Goal: Task Accomplishment & Management: Use online tool/utility

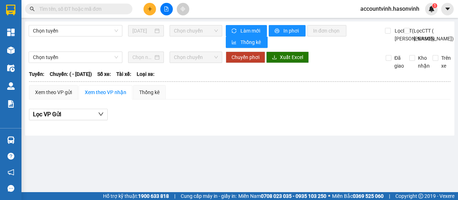
type input "[DATE]"
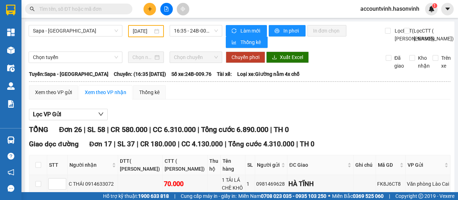
click at [58, 10] on input "text" at bounding box center [81, 9] width 84 height 8
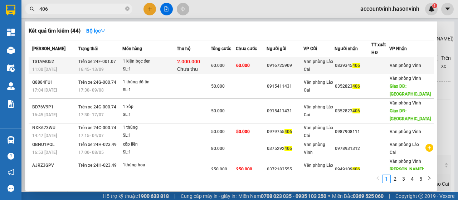
type input "406"
click at [161, 69] on div "SL: 1" at bounding box center [150, 69] width 54 height 8
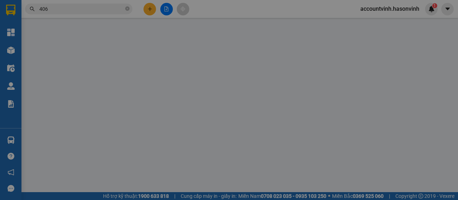
type input "0916725909"
type input "0839345406"
type input "2.000.000"
type input "30.000"
type input "60.000"
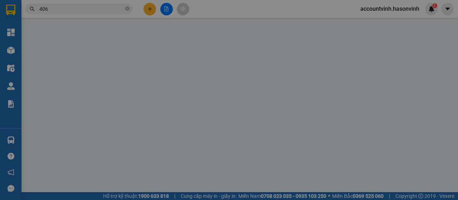
type input "60.000"
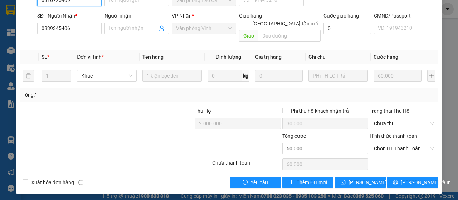
scroll to position [106, 0]
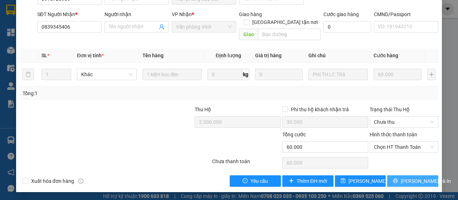
click at [407, 177] on span "[PERSON_NAME] và In" at bounding box center [426, 181] width 50 height 8
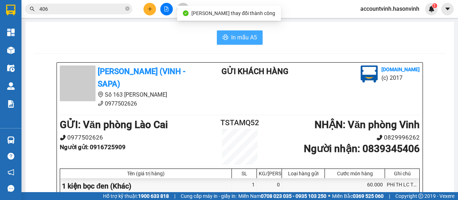
click at [245, 36] on span "In mẫu A5" at bounding box center [244, 37] width 26 height 9
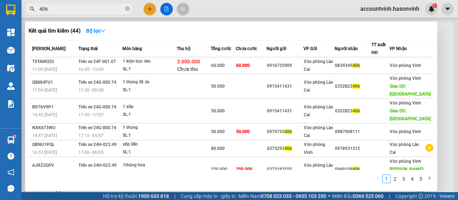
click at [85, 10] on input "406" at bounding box center [81, 9] width 84 height 8
type input "4"
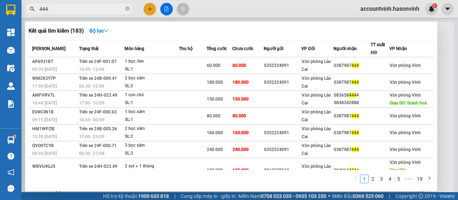
type input "444"
click at [102, 9] on input "444" at bounding box center [81, 9] width 84 height 8
drag, startPoint x: 139, startPoint y: 5, endPoint x: 146, endPoint y: 8, distance: 7.0
click at [140, 5] on div at bounding box center [229, 100] width 458 height 200
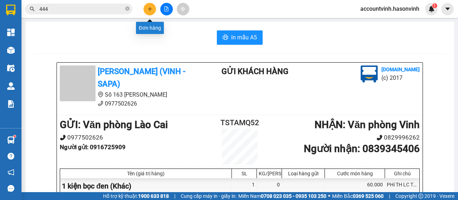
click at [147, 9] on icon "plus" at bounding box center [149, 8] width 5 height 5
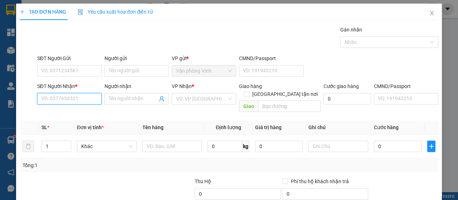
click at [82, 100] on input "SĐT Người Nhận *" at bounding box center [69, 98] width 64 height 11
click at [79, 126] on div "0868862077" at bounding box center [68, 124] width 55 height 8
type input "0868862077"
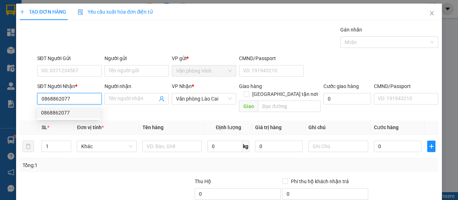
type input "60.000"
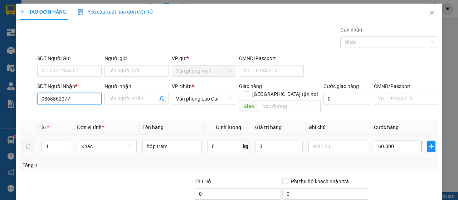
type input "0868862077"
click at [391, 141] on input "60.000" at bounding box center [398, 146] width 48 height 11
type input "1"
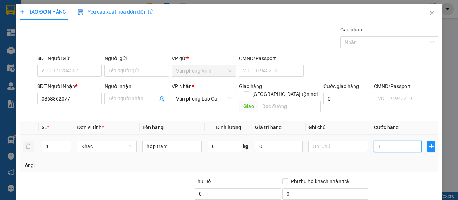
type input "10"
type input "100"
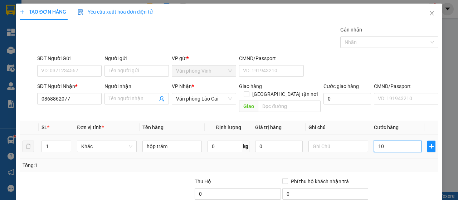
type input "100"
type input "1.000"
type input "10.000"
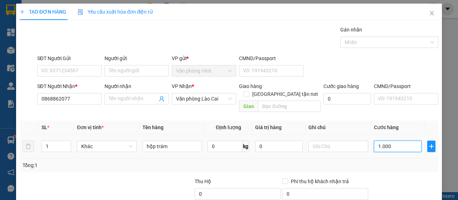
type input "10.000"
type input "100.000"
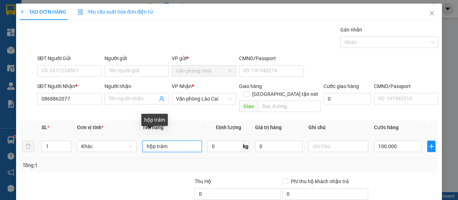
drag, startPoint x: 170, startPoint y: 139, endPoint x: 166, endPoint y: 134, distance: 6.1
click at [170, 141] on input "hộp trám" at bounding box center [172, 146] width 60 height 11
type input "h"
type input "xốp"
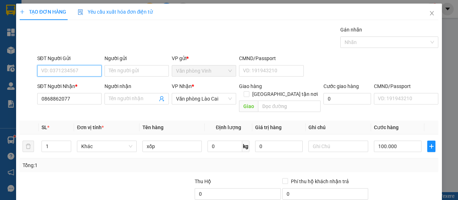
click at [80, 72] on input "SĐT Người Gửi" at bounding box center [69, 70] width 64 height 11
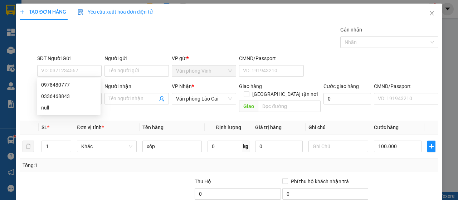
click at [98, 45] on div "Gán nhãn Nhãn" at bounding box center [238, 38] width 404 height 25
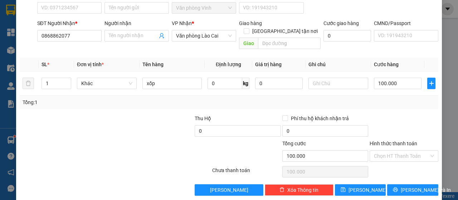
scroll to position [64, 0]
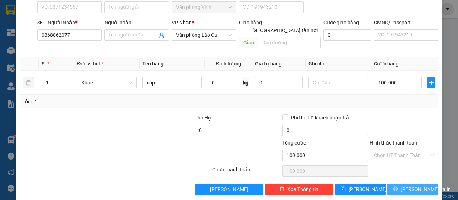
click at [417, 185] on span "[PERSON_NAME] và In" at bounding box center [426, 189] width 50 height 8
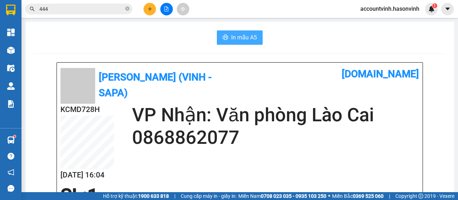
click at [235, 34] on span "In mẫu A5" at bounding box center [244, 37] width 26 height 9
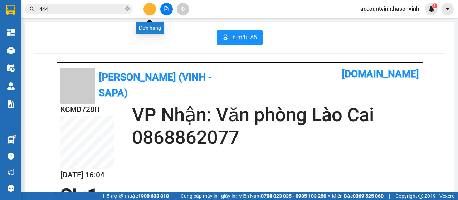
click at [152, 10] on button at bounding box center [149, 9] width 13 height 13
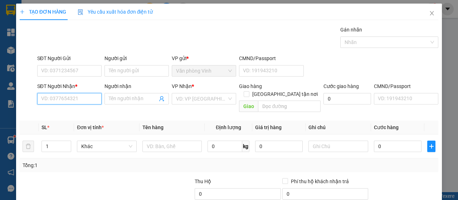
click at [64, 97] on input "SĐT Người Nhận *" at bounding box center [69, 98] width 64 height 11
type input "0868211188"
click at [201, 100] on input "search" at bounding box center [201, 98] width 51 height 11
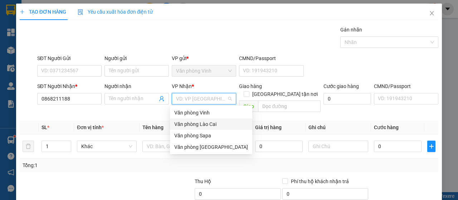
click at [205, 123] on div "Văn phòng Lào Cai" at bounding box center [211, 124] width 74 height 8
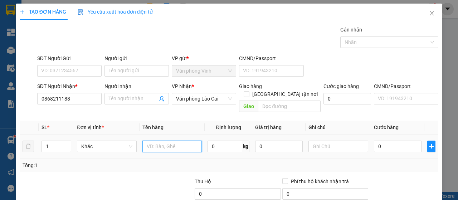
click at [154, 141] on input "text" at bounding box center [172, 146] width 60 height 11
click at [149, 141] on input "hhọp xanh" at bounding box center [172, 146] width 60 height 11
click at [149, 141] on input "họp xanh" at bounding box center [172, 146] width 60 height 11
click at [161, 141] on input "họo\\p xanh" at bounding box center [172, 146] width 60 height 11
type input "hộp xanh"
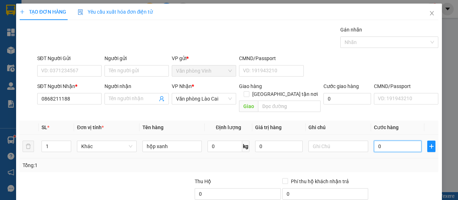
click at [379, 141] on input "0" at bounding box center [398, 146] width 48 height 11
type input "5"
type input "50"
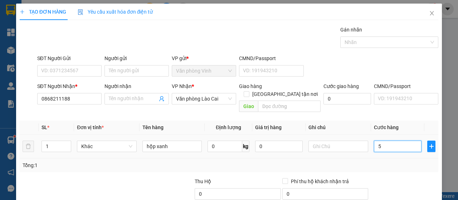
type input "50"
type input "500"
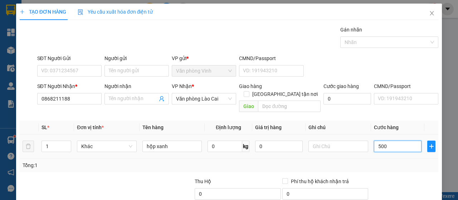
type input "5.000"
type input "50.000"
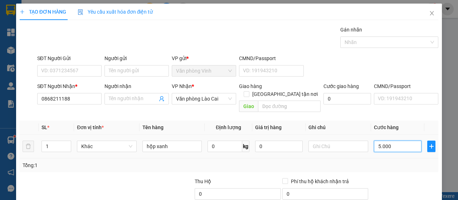
type input "50.000"
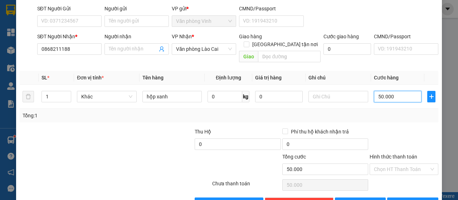
scroll to position [64, 0]
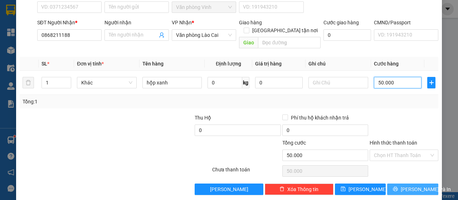
type input "50.000"
click at [413, 185] on span "[PERSON_NAME] và In" at bounding box center [426, 189] width 50 height 8
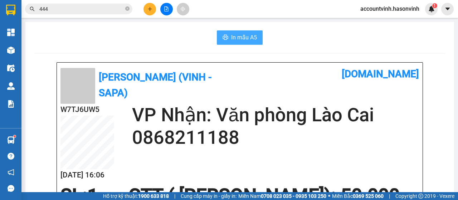
click at [251, 35] on span "In mẫu A5" at bounding box center [244, 37] width 26 height 9
click at [363, 173] on div "W7TJ6UW5 [DATE] 16:06 VP Nhận: Văn phòng [GEOGRAPHIC_DATA] 0868211188" at bounding box center [239, 144] width 358 height 81
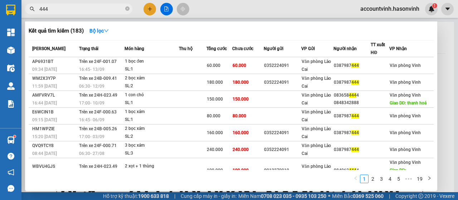
click at [91, 7] on input "444" at bounding box center [81, 9] width 84 height 8
type input "4"
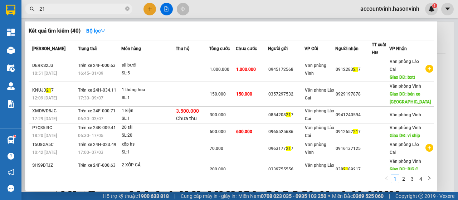
type input "2"
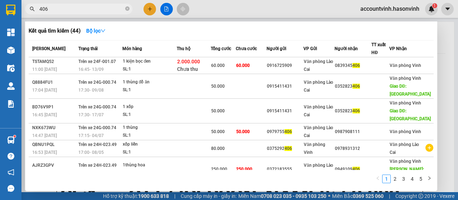
type input "406"
click at [148, 10] on div at bounding box center [229, 100] width 458 height 200
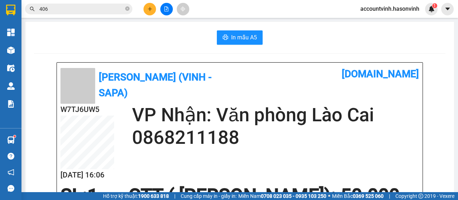
click at [150, 9] on icon "plus" at bounding box center [150, 9] width 4 height 0
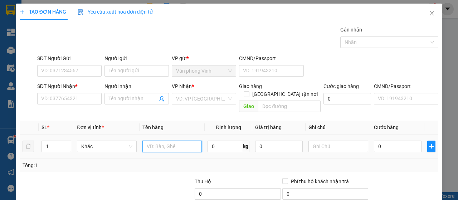
click at [167, 141] on input "text" at bounding box center [172, 146] width 60 height 11
type input "xốp tp"
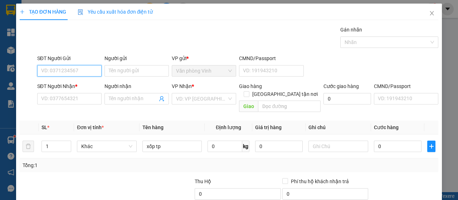
click at [80, 69] on input "SĐT Người Gửi" at bounding box center [69, 70] width 64 height 11
click at [82, 85] on div "0375985915" at bounding box center [68, 85] width 55 height 8
type input "0375985915"
type input "0987420321"
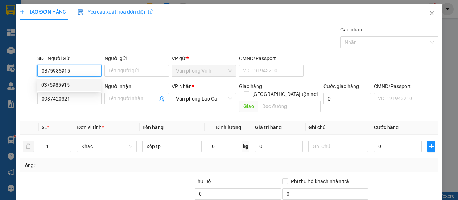
type input "70.000"
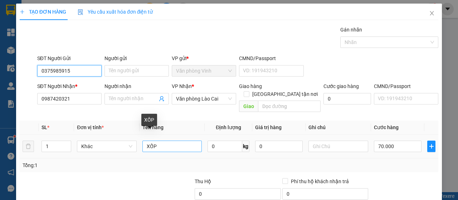
type input "0375985915"
click at [160, 141] on input "XỐP" at bounding box center [172, 146] width 60 height 11
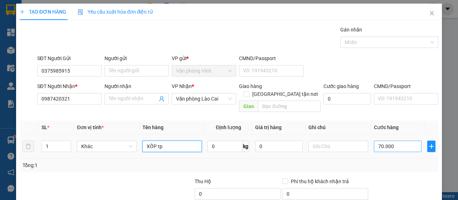
type input "XỐP tp"
drag, startPoint x: 397, startPoint y: 136, endPoint x: 393, endPoint y: 136, distance: 4.7
click at [397, 141] on input "70.000" at bounding box center [398, 146] width 48 height 11
type input "1"
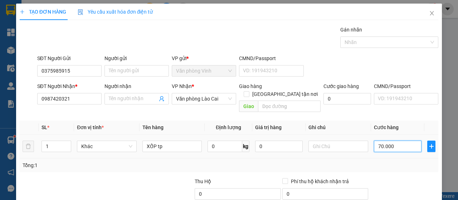
type input "1"
type input "10"
type input "100"
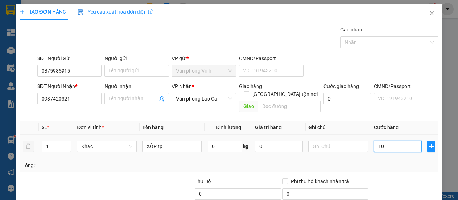
type input "100"
type input "1.000"
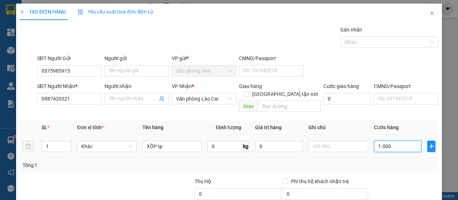
type input "10.000"
type input "100.000"
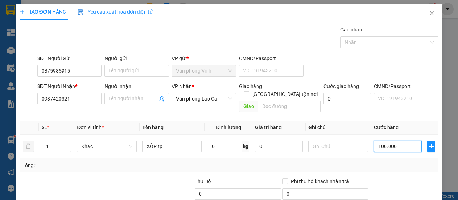
scroll to position [64, 0]
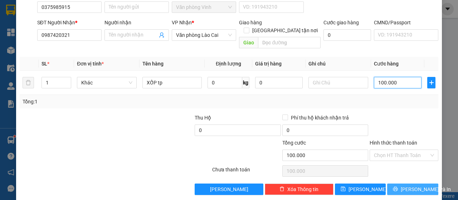
type input "100.000"
click at [411, 185] on span "[PERSON_NAME] và In" at bounding box center [426, 189] width 50 height 8
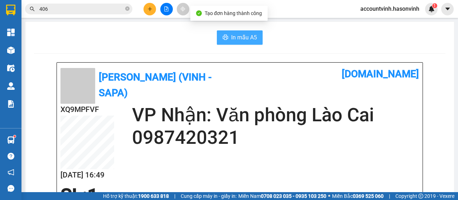
click at [237, 35] on span "In mẫu A5" at bounding box center [244, 37] width 26 height 9
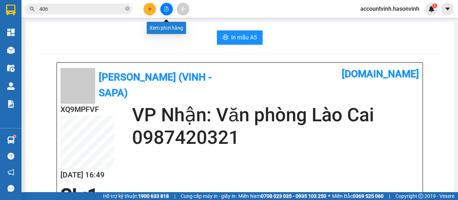
click at [168, 4] on button at bounding box center [166, 9] width 13 height 13
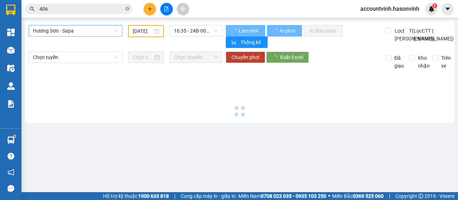
type input "[DATE]"
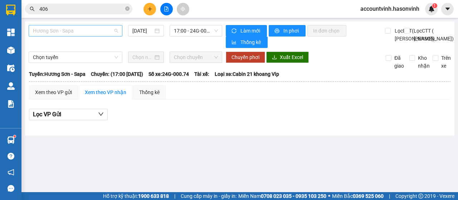
click at [94, 31] on span "Hương Sơn - Sapa" at bounding box center [75, 30] width 85 height 11
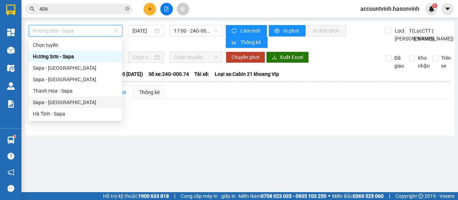
click at [51, 103] on div "Sapa - [GEOGRAPHIC_DATA]" at bounding box center [75, 102] width 85 height 8
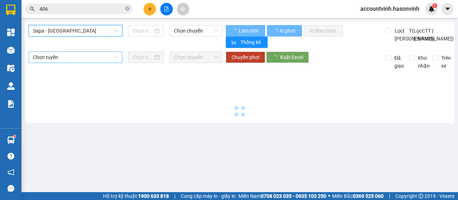
type input "[DATE]"
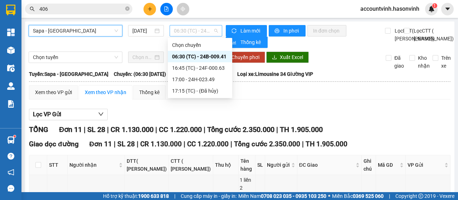
click at [182, 35] on span "06:30 (TC) - 24B-009.41" at bounding box center [196, 30] width 44 height 11
click at [208, 64] on div "16:45 (TC) - 24F-000.63" at bounding box center [200, 68] width 56 height 8
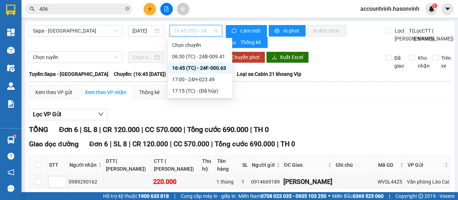
click at [185, 35] on span "16:45 (TC) - 24F-000.63" at bounding box center [196, 30] width 44 height 11
click at [203, 76] on div "17:00 - 24H-023.49" at bounding box center [200, 79] width 56 height 8
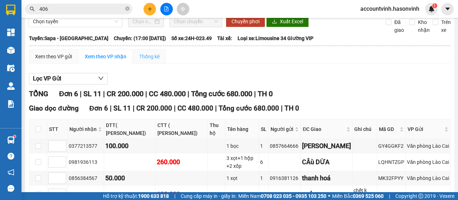
scroll to position [137, 0]
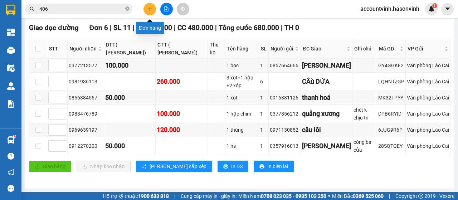
click at [150, 8] on icon "plus" at bounding box center [149, 8] width 5 height 5
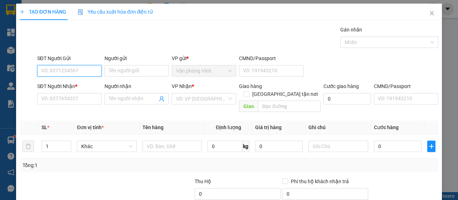
click at [77, 72] on input "SĐT Người Gửi" at bounding box center [69, 70] width 64 height 11
click at [71, 72] on input "SĐT Người Gửi" at bounding box center [69, 70] width 64 height 11
type input "0986125137"
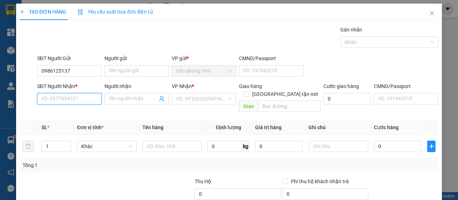
click at [84, 98] on input "SĐT Người Nhận *" at bounding box center [69, 98] width 64 height 11
type input "0888883589"
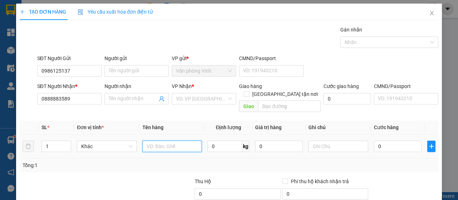
click at [189, 141] on input "text" at bounding box center [172, 146] width 60 height 11
type input "xốp tp"
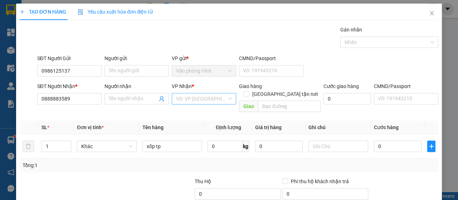
click at [184, 98] on input "search" at bounding box center [201, 98] width 51 height 11
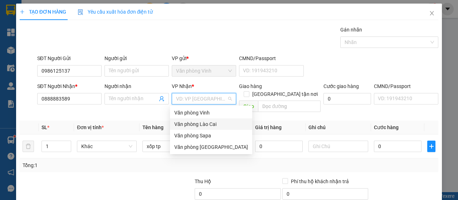
drag, startPoint x: 202, startPoint y: 125, endPoint x: 315, endPoint y: 156, distance: 117.2
click at [204, 125] on div "Văn phòng Lào Cai" at bounding box center [211, 124] width 74 height 8
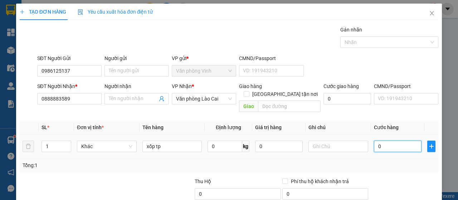
click at [374, 141] on input "0" at bounding box center [398, 146] width 48 height 11
type input "5"
type input "50"
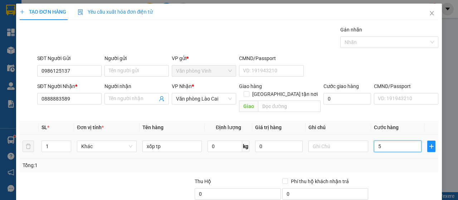
type input "50"
type input "500"
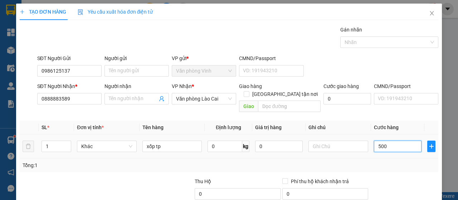
type input "5.000"
type input "50.000"
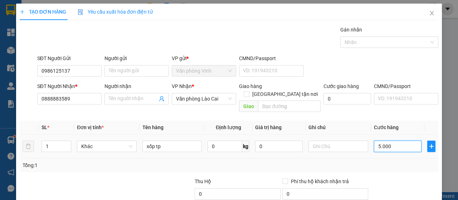
type input "50.000"
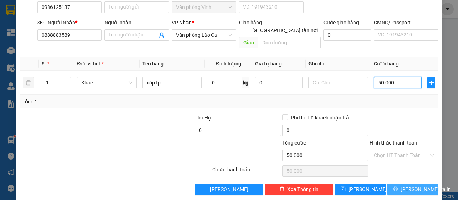
type input "50.000"
click at [411, 185] on span "[PERSON_NAME] và In" at bounding box center [426, 189] width 50 height 8
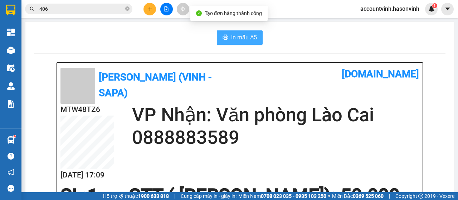
drag, startPoint x: 236, startPoint y: 31, endPoint x: 260, endPoint y: 69, distance: 44.8
click at [236, 32] on button "In mẫu A5" at bounding box center [240, 37] width 46 height 14
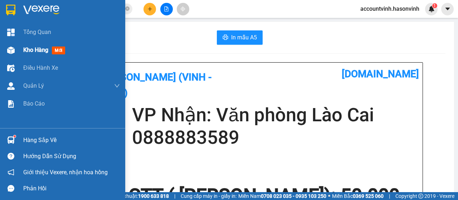
click at [14, 50] on div at bounding box center [11, 50] width 13 height 13
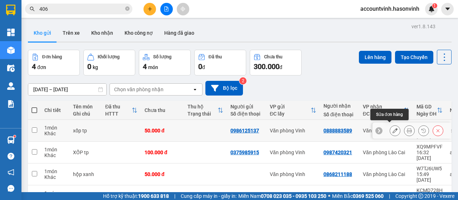
click at [392, 130] on icon at bounding box center [394, 130] width 5 height 5
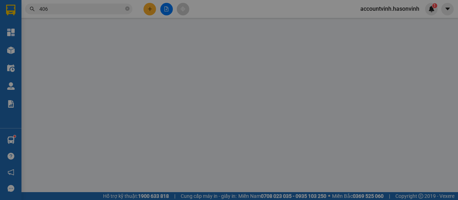
type input "0986125137"
type input "0888883589"
type input "50.000"
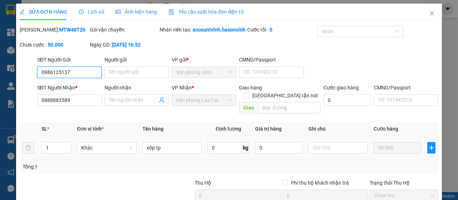
scroll to position [81, 0]
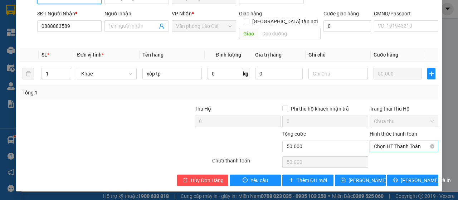
click at [411, 147] on span "Chọn HT Thanh Toán" at bounding box center [404, 146] width 60 height 11
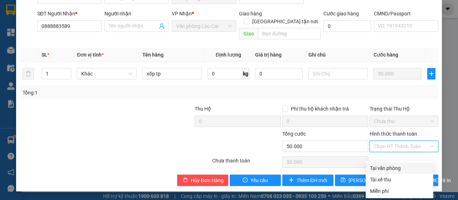
click at [393, 164] on div "Tại văn phòng" at bounding box center [399, 168] width 59 height 8
type input "0"
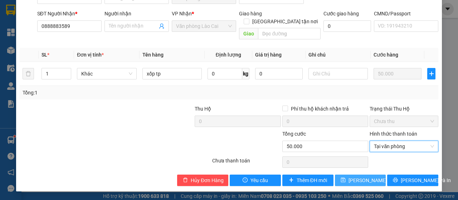
click at [363, 178] on span "[PERSON_NAME] thay đổi" at bounding box center [376, 180] width 57 height 8
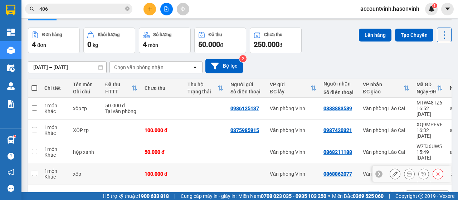
scroll to position [33, 0]
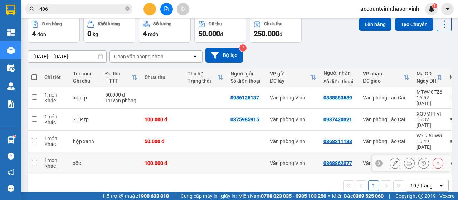
click at [36, 160] on input "checkbox" at bounding box center [34, 162] width 5 height 5
checkbox input "true"
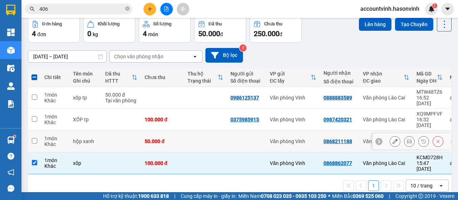
click at [35, 138] on input "checkbox" at bounding box center [34, 140] width 5 height 5
checkbox input "true"
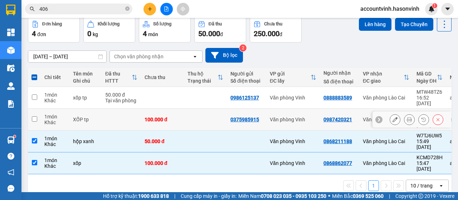
click at [34, 116] on input "checkbox" at bounding box center [34, 118] width 5 height 5
checkbox input "true"
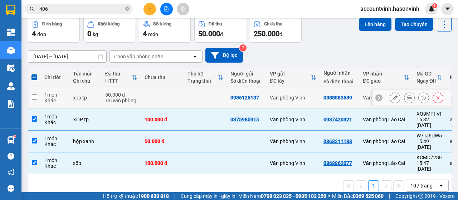
click at [34, 94] on input "checkbox" at bounding box center [34, 96] width 5 height 5
checkbox input "true"
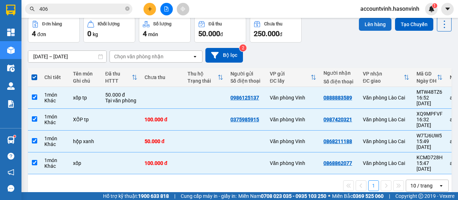
click at [362, 27] on button "Lên hàng" at bounding box center [375, 24] width 33 height 13
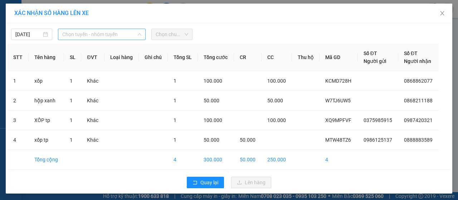
click at [115, 30] on span "Chọn tuyến - nhóm tuyến" at bounding box center [101, 34] width 79 height 11
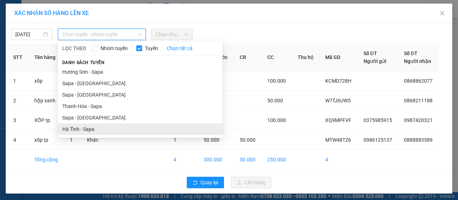
click at [80, 131] on li "Hà Tĩnh - Sapa" at bounding box center [140, 128] width 164 height 11
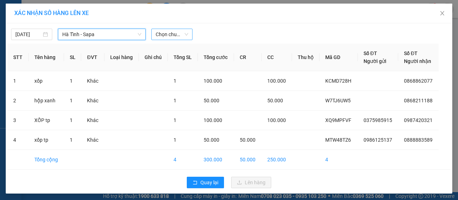
click at [170, 36] on span "Chọn chuyến" at bounding box center [172, 34] width 33 height 11
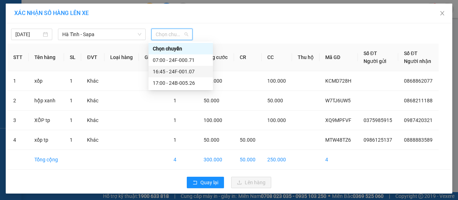
click at [183, 70] on div "16:45 - 24F-001.07" at bounding box center [181, 72] width 56 height 8
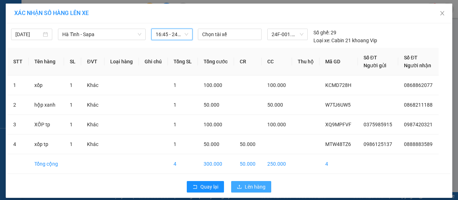
click at [257, 190] on span "Lên hàng" at bounding box center [255, 187] width 21 height 8
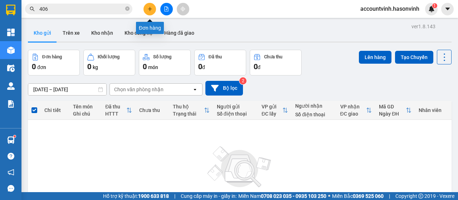
click at [151, 5] on button at bounding box center [149, 9] width 13 height 13
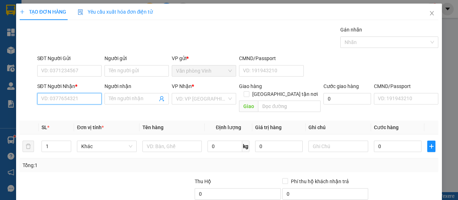
click at [81, 100] on input "SĐT Người Nhận *" at bounding box center [69, 98] width 64 height 11
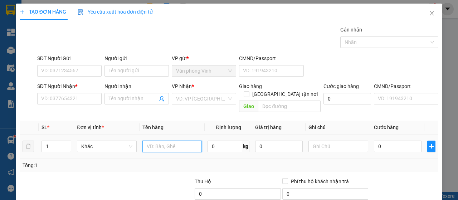
click at [174, 141] on input "text" at bounding box center [172, 146] width 60 height 11
type input "hhop"
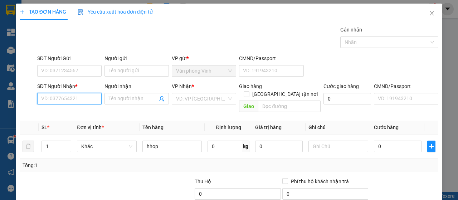
click at [77, 99] on input "SĐT Người Nhận *" at bounding box center [69, 98] width 64 height 11
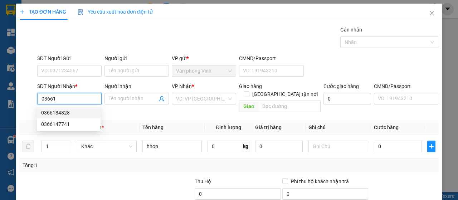
click at [65, 113] on div "0366184828" at bounding box center [68, 113] width 55 height 8
type input "0366184828"
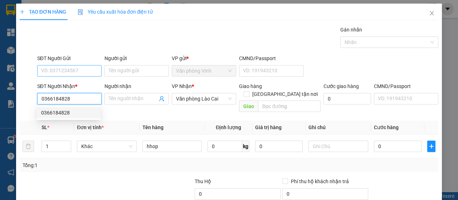
type input "50.000"
type input "0366184828"
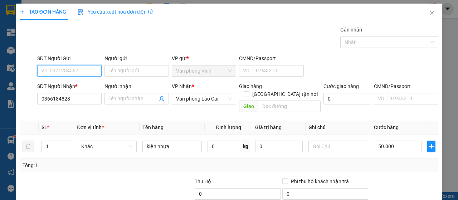
click at [68, 71] on input "SĐT Người Gửi" at bounding box center [69, 70] width 64 height 11
click at [78, 84] on div "0967888420" at bounding box center [68, 85] width 55 height 8
type input "0967888420"
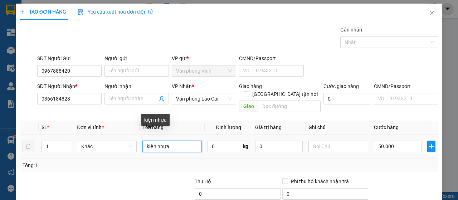
click at [177, 141] on input "kiện nhựa" at bounding box center [172, 146] width 60 height 11
type input "k"
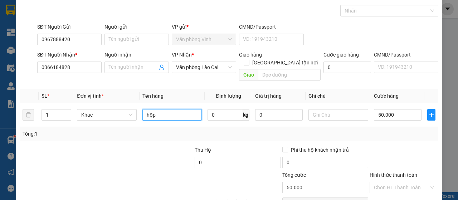
scroll to position [64, 0]
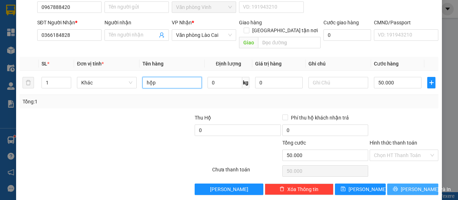
type input "hộp"
click at [411, 185] on span "[PERSON_NAME] và In" at bounding box center [426, 189] width 50 height 8
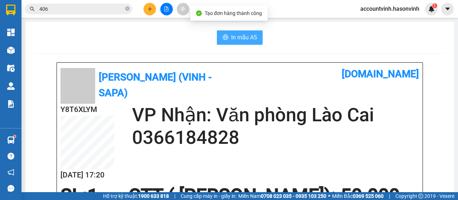
click at [247, 40] on span "In mẫu A5" at bounding box center [244, 37] width 26 height 9
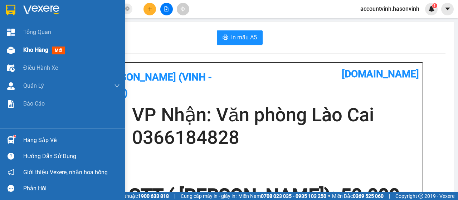
click at [11, 49] on img at bounding box center [11, 50] width 8 height 8
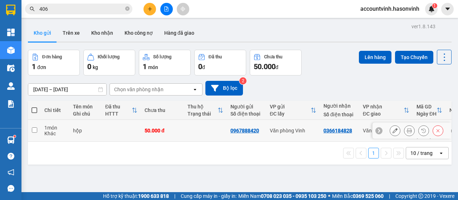
click at [31, 127] on td at bounding box center [34, 131] width 13 height 22
checkbox input "true"
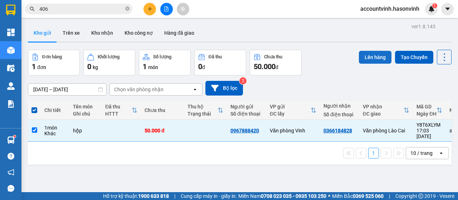
click at [370, 58] on button "Lên hàng" at bounding box center [375, 57] width 33 height 13
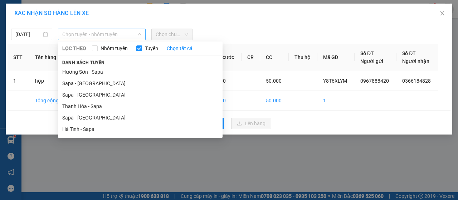
click at [84, 35] on span "Chọn tuyến - nhóm tuyến" at bounding box center [101, 34] width 79 height 11
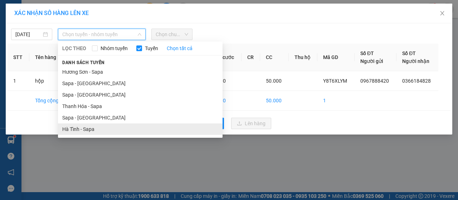
click at [90, 128] on li "Hà Tĩnh - Sapa" at bounding box center [140, 128] width 164 height 11
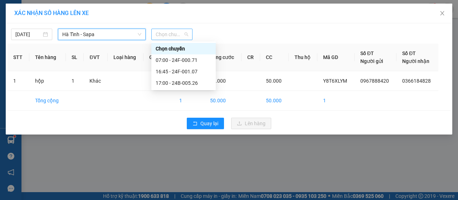
click at [172, 36] on span "Chọn chuyến" at bounding box center [172, 34] width 33 height 11
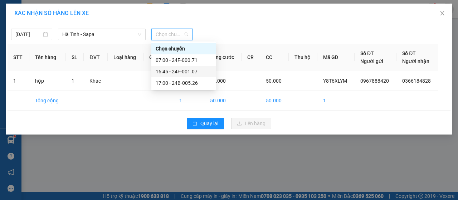
click at [189, 72] on div "16:45 - 24F-001.07" at bounding box center [184, 72] width 56 height 8
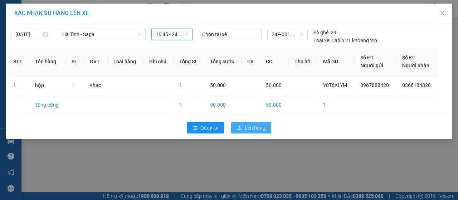
click at [260, 126] on span "Lên hàng" at bounding box center [255, 128] width 21 height 8
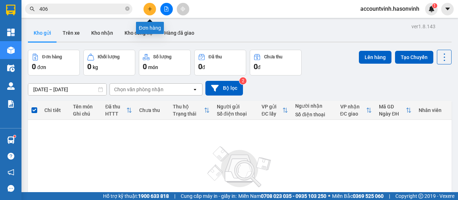
click at [149, 8] on icon "plus" at bounding box center [149, 8] width 5 height 5
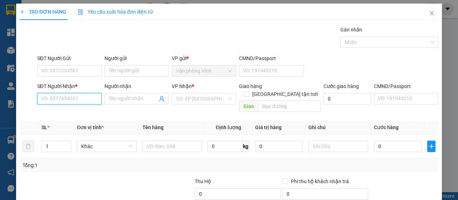
click at [72, 100] on input "SĐT Người Nhận *" at bounding box center [69, 98] width 64 height 11
type input "0363789480"
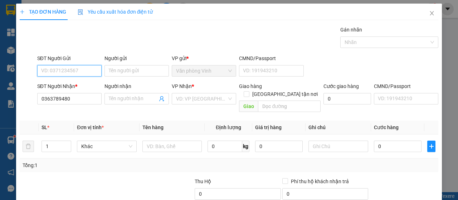
click at [84, 68] on input "SĐT Người Gửi" at bounding box center [69, 70] width 64 height 11
type input "0395977728"
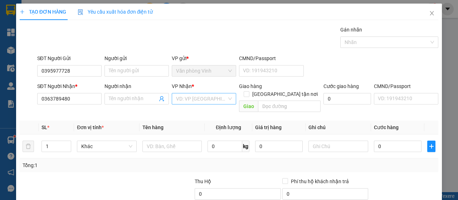
click at [205, 100] on input "search" at bounding box center [201, 98] width 51 height 11
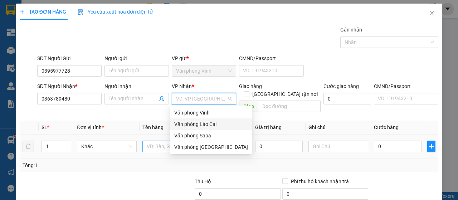
drag, startPoint x: 206, startPoint y: 125, endPoint x: 192, endPoint y: 133, distance: 16.4
click at [206, 125] on div "Văn phòng Lào Cai" at bounding box center [211, 124] width 74 height 8
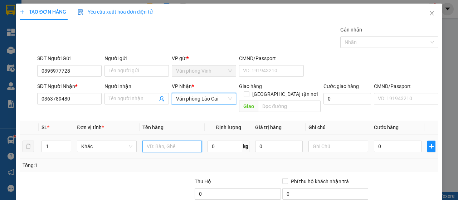
click at [159, 141] on input "text" at bounding box center [172, 146] width 60 height 11
type input "bọc hộp"
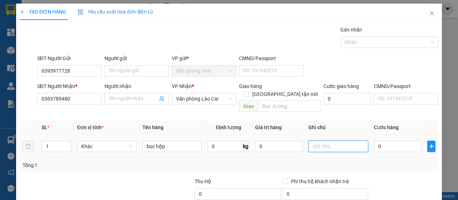
click at [318, 141] on input "text" at bounding box center [338, 146] width 60 height 11
type input "[GEOGRAPHIC_DATA]"
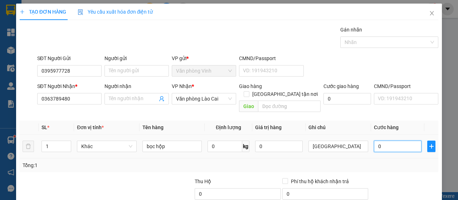
click at [374, 141] on input "0" at bounding box center [398, 146] width 48 height 11
type input "5"
type input "50"
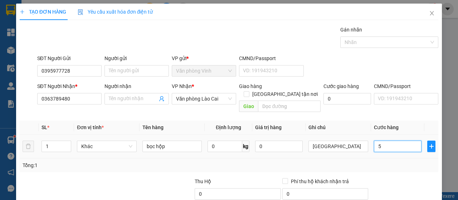
type input "50"
type input "500"
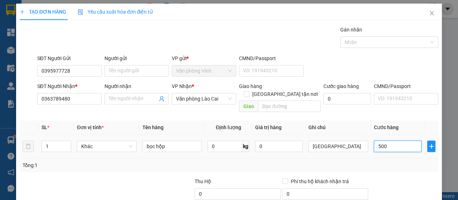
type input "5.000"
type input "50.000"
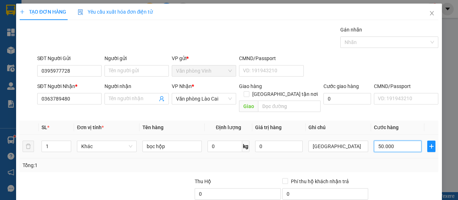
type input "50.000"
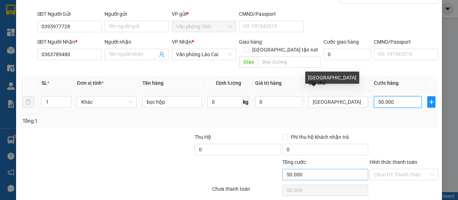
scroll to position [64, 0]
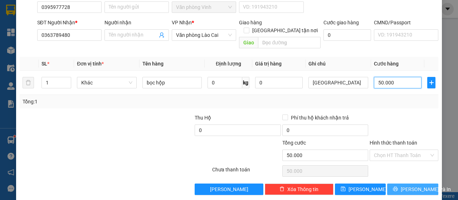
type input "50.000"
click at [410, 185] on span "[PERSON_NAME] và In" at bounding box center [426, 189] width 50 height 8
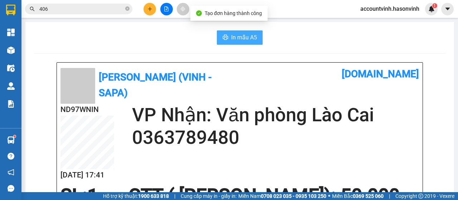
click at [240, 35] on span "In mẫu A5" at bounding box center [244, 37] width 26 height 9
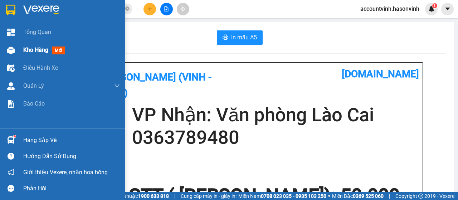
click at [11, 50] on img at bounding box center [11, 50] width 8 height 8
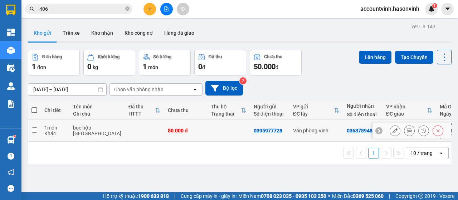
click at [32, 128] on input "checkbox" at bounding box center [34, 129] width 5 height 5
checkbox input "true"
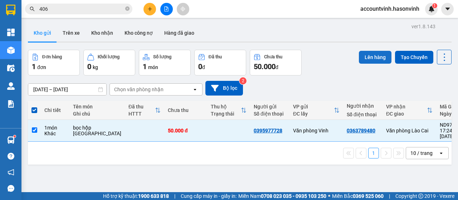
click at [370, 58] on button "Lên hàng" at bounding box center [375, 57] width 33 height 13
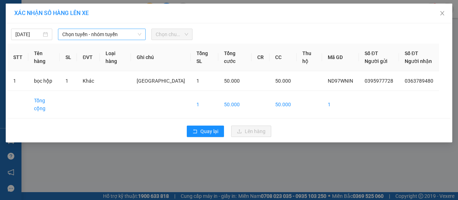
click at [110, 35] on span "Chọn tuyến - nhóm tuyến" at bounding box center [101, 34] width 79 height 11
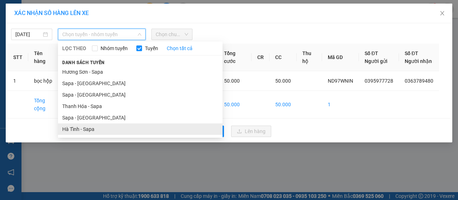
click at [104, 129] on li "Hà Tĩnh - Sapa" at bounding box center [140, 128] width 164 height 11
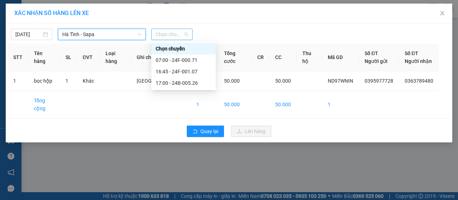
click at [177, 32] on span "Chọn chuyến" at bounding box center [172, 34] width 33 height 11
click at [182, 83] on div "17:00 - 24B-005.26" at bounding box center [184, 83] width 56 height 8
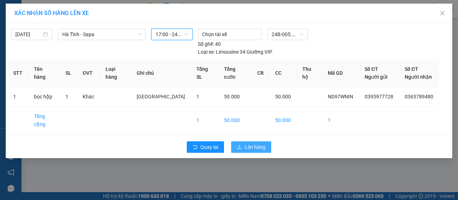
click at [255, 143] on span "Lên hàng" at bounding box center [255, 147] width 21 height 8
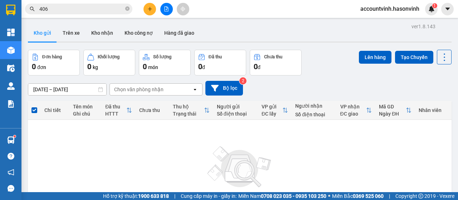
click at [166, 10] on icon "file-add" at bounding box center [166, 8] width 5 height 5
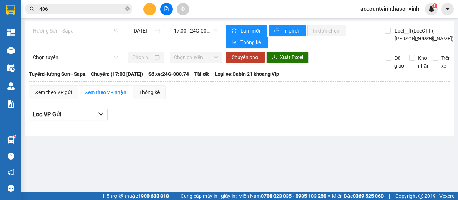
click at [90, 30] on span "Hương Sơn - Sapa" at bounding box center [75, 30] width 85 height 11
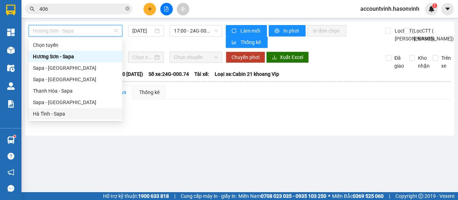
click at [64, 114] on div "Hà Tĩnh - Sapa" at bounding box center [75, 114] width 85 height 8
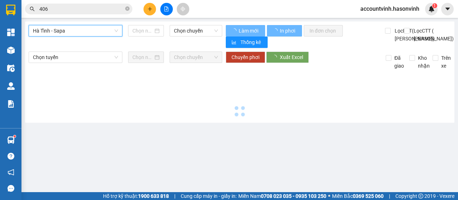
type input "[DATE]"
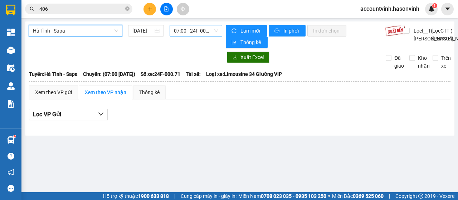
click at [200, 30] on span "07:00 - 24F-000.71" at bounding box center [196, 30] width 44 height 11
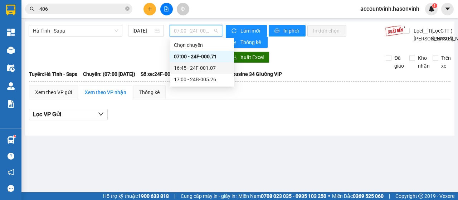
click at [206, 67] on div "16:45 - 24F-001.07" at bounding box center [202, 68] width 56 height 8
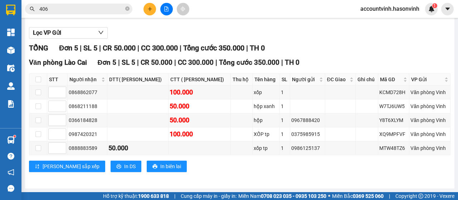
scroll to position [97, 0]
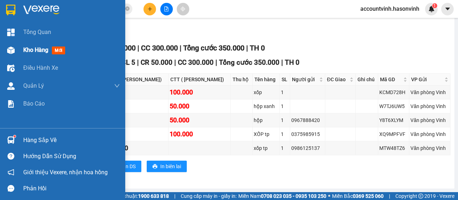
click at [6, 45] on div at bounding box center [11, 50] width 13 height 13
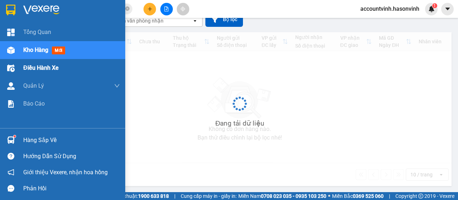
scroll to position [69, 0]
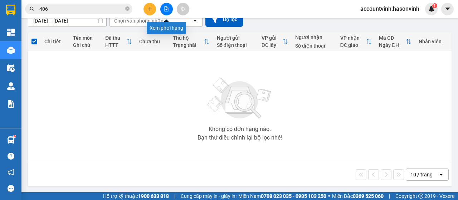
click at [165, 7] on icon "file-add" at bounding box center [166, 8] width 5 height 5
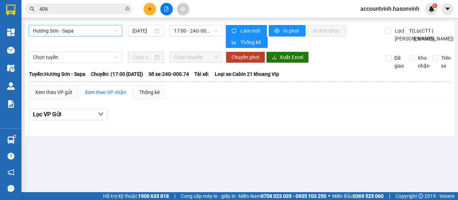
click at [74, 31] on span "Hương Sơn - Sapa" at bounding box center [75, 30] width 85 height 11
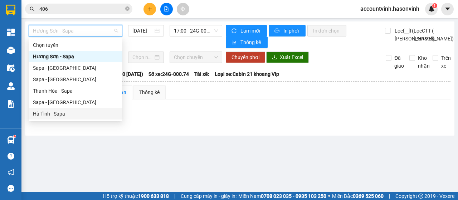
click at [68, 118] on div "Hà Tĩnh - Sapa" at bounding box center [76, 113] width 94 height 11
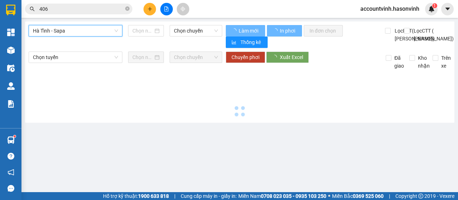
type input "[DATE]"
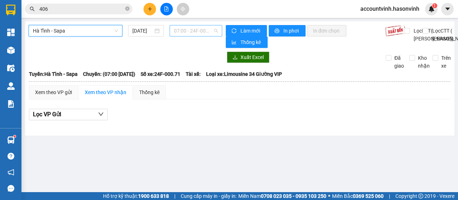
click at [204, 34] on span "07:00 - 24F-000.71" at bounding box center [196, 30] width 44 height 11
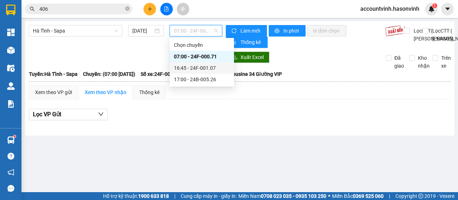
click at [202, 70] on div "16:45 - 24F-001.07" at bounding box center [202, 68] width 56 height 8
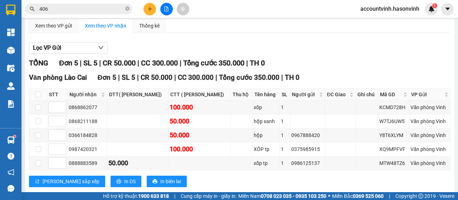
scroll to position [72, 0]
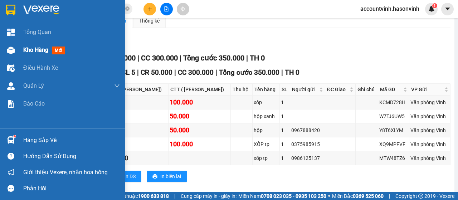
click at [11, 51] on img at bounding box center [11, 50] width 8 height 8
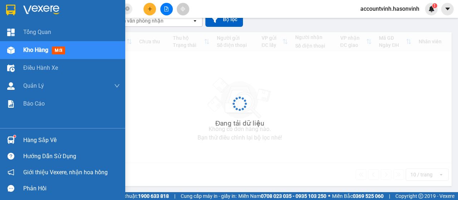
scroll to position [69, 0]
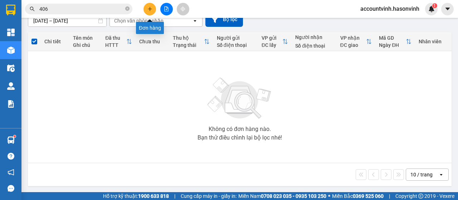
click at [147, 8] on icon "plus" at bounding box center [149, 8] width 5 height 5
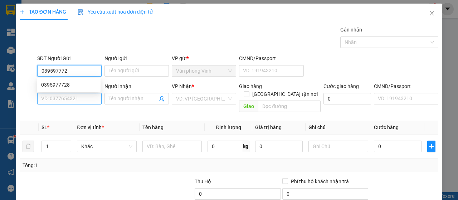
type input "0395977728"
click at [74, 86] on div "0395977728" at bounding box center [68, 85] width 55 height 8
type input "0363789480"
type input "50.000"
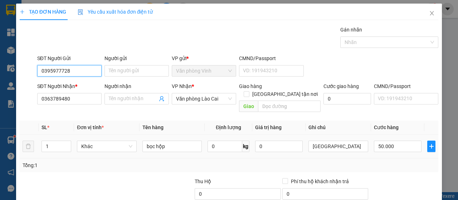
scroll to position [64, 0]
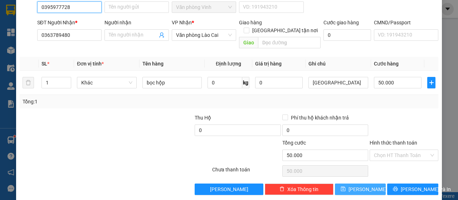
type input "0395977728"
click at [363, 185] on span "[PERSON_NAME]" at bounding box center [367, 189] width 38 height 8
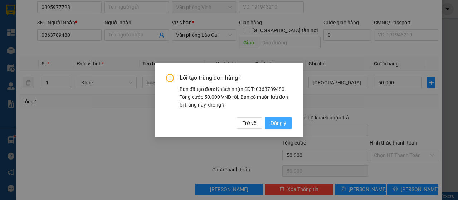
click at [279, 119] on span "Đồng ý" at bounding box center [278, 123] width 16 height 8
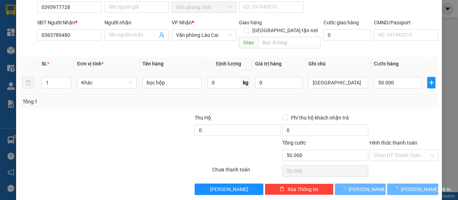
type input "0"
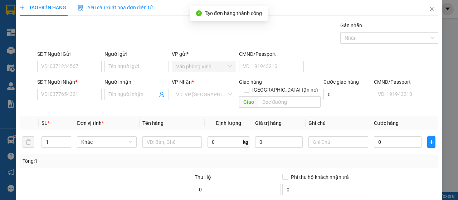
scroll to position [0, 0]
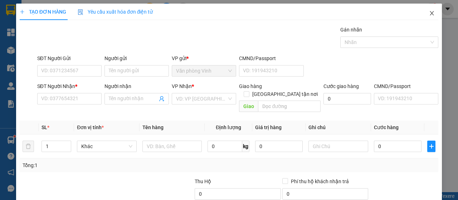
click at [429, 11] on icon "close" at bounding box center [432, 13] width 6 height 6
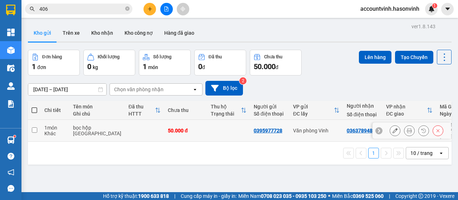
click at [30, 126] on td at bounding box center [34, 131] width 13 height 22
checkbox input "true"
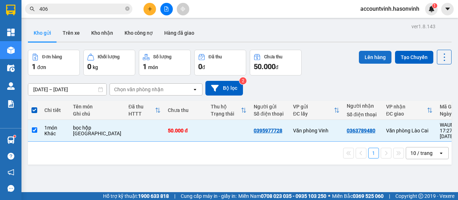
click at [366, 53] on button "Lên hàng" at bounding box center [375, 57] width 33 height 13
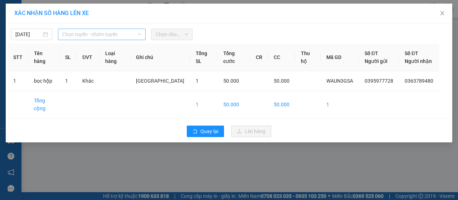
click at [85, 34] on span "Chọn tuyến - nhóm tuyến" at bounding box center [101, 34] width 79 height 11
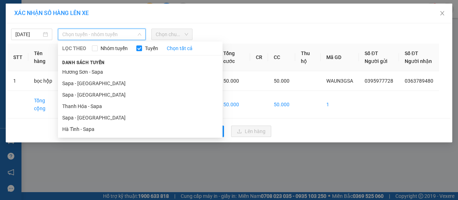
click at [84, 130] on li "Hà Tĩnh - Sapa" at bounding box center [140, 128] width 164 height 11
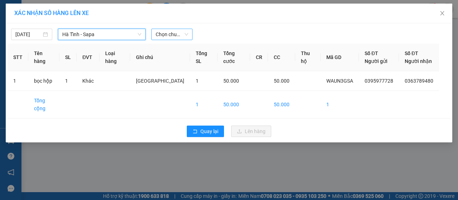
click at [165, 36] on span "Chọn chuyến" at bounding box center [172, 34] width 33 height 11
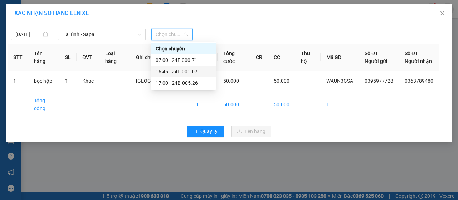
drag, startPoint x: 187, startPoint y: 72, endPoint x: 190, endPoint y: 75, distance: 4.0
click at [187, 73] on div "16:45 - 24F-001.07" at bounding box center [184, 72] width 56 height 8
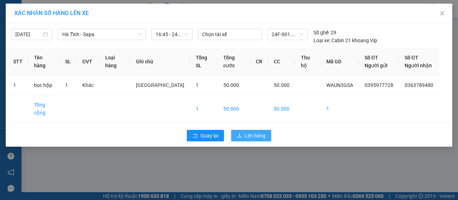
click at [255, 132] on span "Lên hàng" at bounding box center [255, 136] width 21 height 8
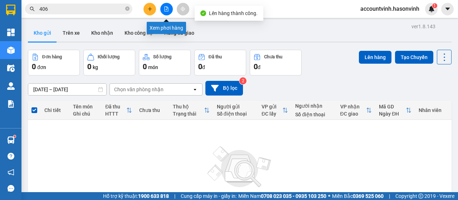
click at [166, 8] on icon "file-add" at bounding box center [166, 8] width 5 height 5
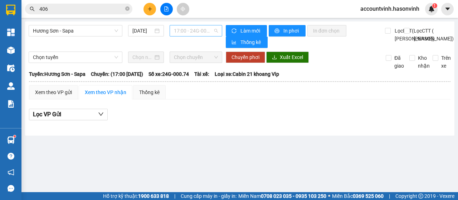
click at [187, 31] on span "17:00 - 24G-000.74" at bounding box center [196, 30] width 44 height 11
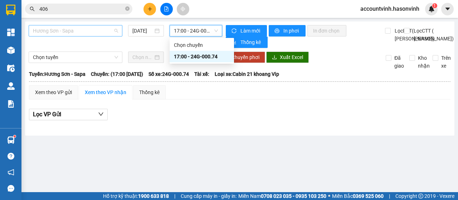
click at [83, 32] on span "Hương Sơn - Sapa" at bounding box center [75, 30] width 85 height 11
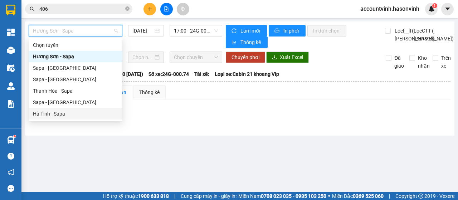
click at [80, 115] on div "Hà Tĩnh - Sapa" at bounding box center [75, 114] width 85 height 8
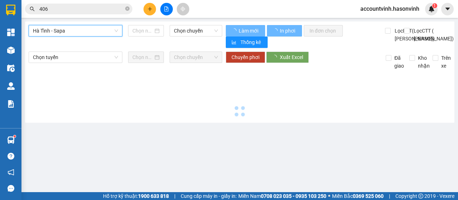
type input "[DATE]"
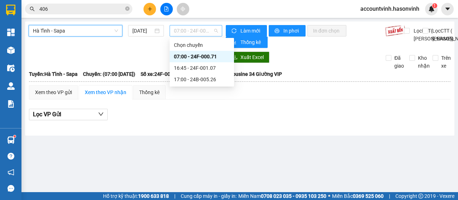
click at [189, 34] on span "07:00 - 24F-000.71" at bounding box center [196, 30] width 44 height 11
click at [208, 69] on div "16:45 - 24F-001.07" at bounding box center [202, 68] width 56 height 8
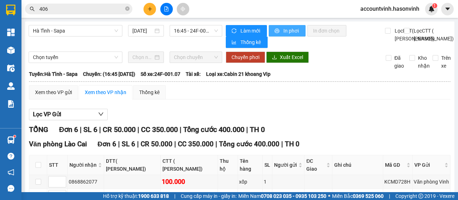
click at [289, 28] on span "In phơi" at bounding box center [291, 31] width 16 height 8
click at [87, 34] on span "Hà Tĩnh - Sapa" at bounding box center [75, 30] width 85 height 11
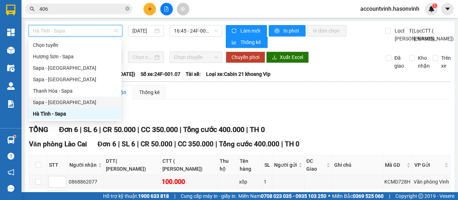
click at [64, 103] on div "Sapa - [GEOGRAPHIC_DATA]" at bounding box center [75, 102] width 84 height 8
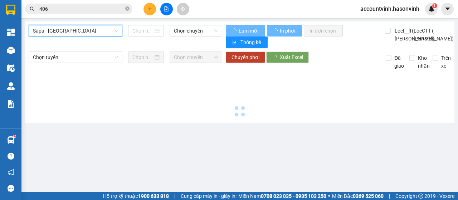
type input "[DATE]"
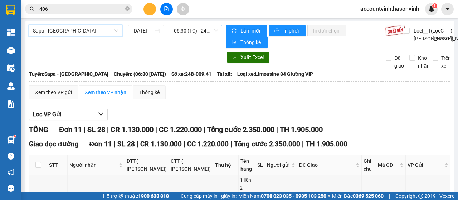
click at [192, 30] on span "06:30 (TC) - 24B-009.41" at bounding box center [196, 30] width 44 height 11
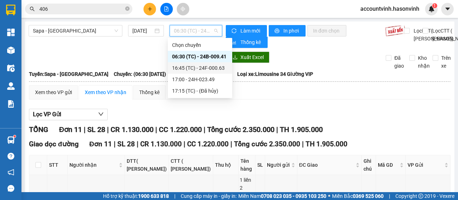
click at [205, 66] on div "16:45 (TC) - 24F-000.63" at bounding box center [200, 68] width 56 height 8
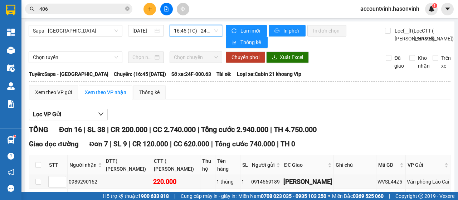
click at [192, 31] on span "16:45 (TC) - 24F-000.63" at bounding box center [196, 30] width 44 height 11
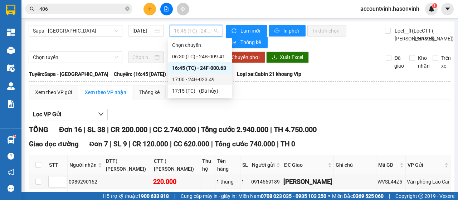
click at [205, 77] on div "17:00 - 24H-023.49" at bounding box center [200, 79] width 56 height 8
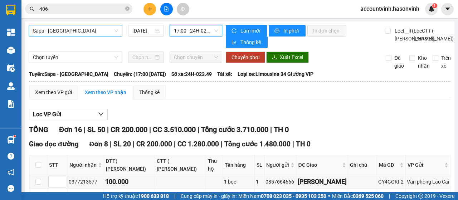
click at [87, 33] on span "Sapa - [GEOGRAPHIC_DATA]" at bounding box center [75, 30] width 85 height 11
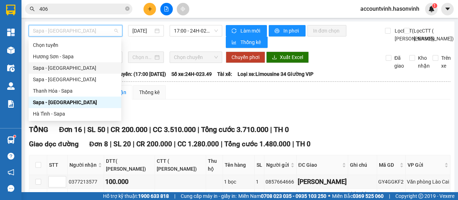
click at [72, 69] on div "Sapa - [GEOGRAPHIC_DATA]" at bounding box center [75, 68] width 84 height 8
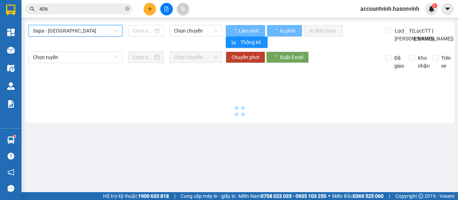
type input "[DATE]"
